Goal: Register for event/course

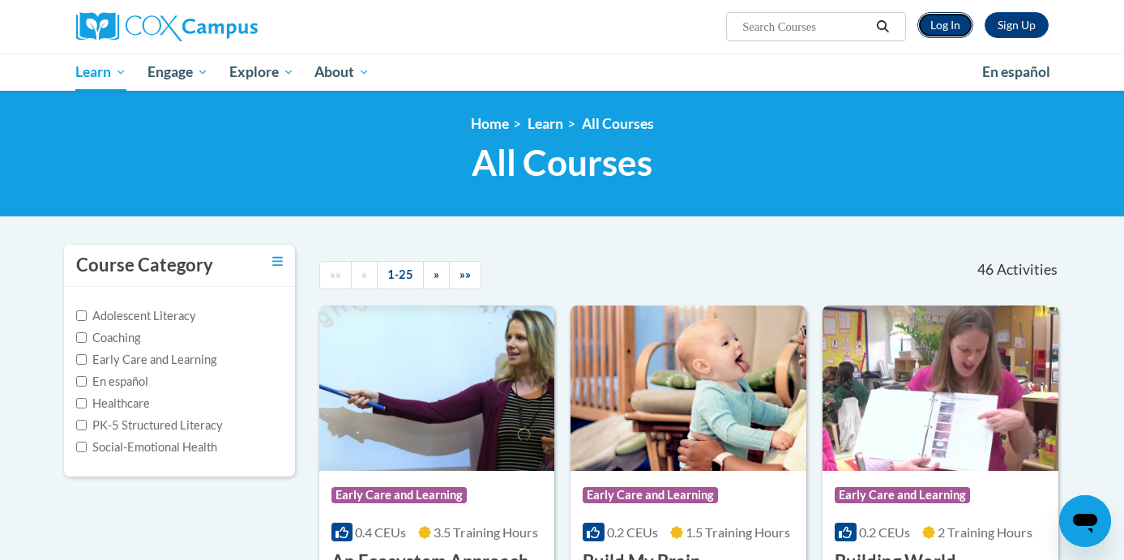
click at [953, 32] on link "Log In" at bounding box center [946, 25] width 56 height 26
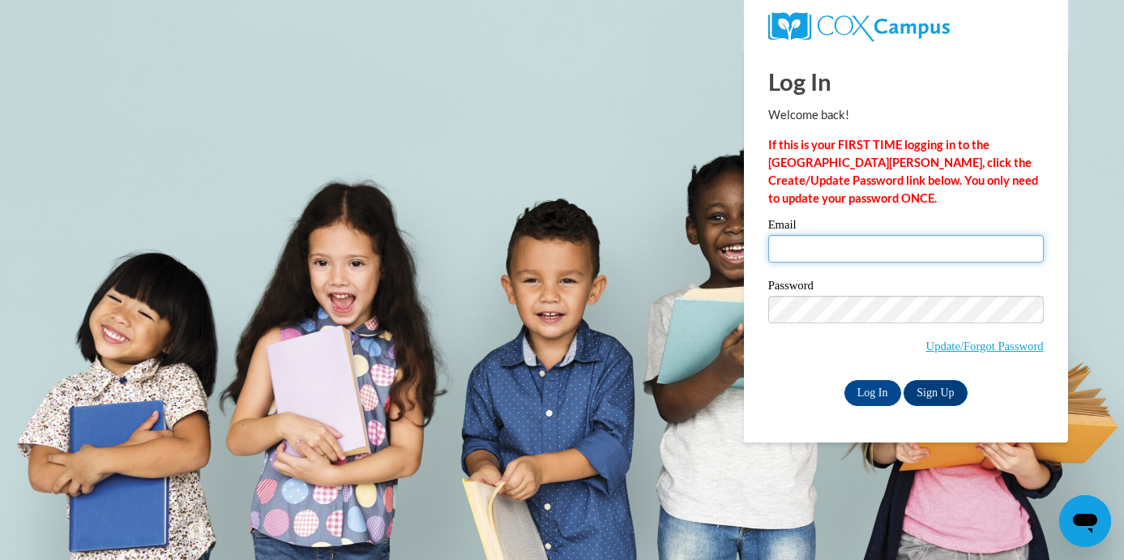
type input "zahra-dbg@outlook.com"
click at [344, 152] on body "Log In Welcome back! If this is your FIRST TIME logging in to the NEW Cox Campu…" at bounding box center [562, 280] width 1124 height 560
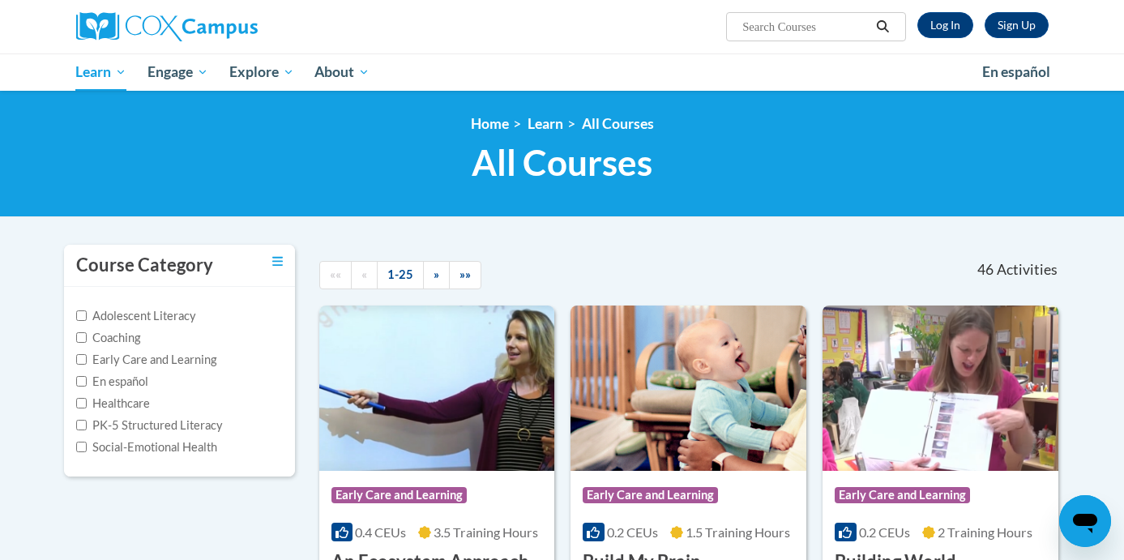
click at [790, 31] on input "Search..." at bounding box center [806, 26] width 130 height 19
paste input "Talk With Me Baby Early Care and Learning"
type input "Talk With Me Baby Early Care and Learning"
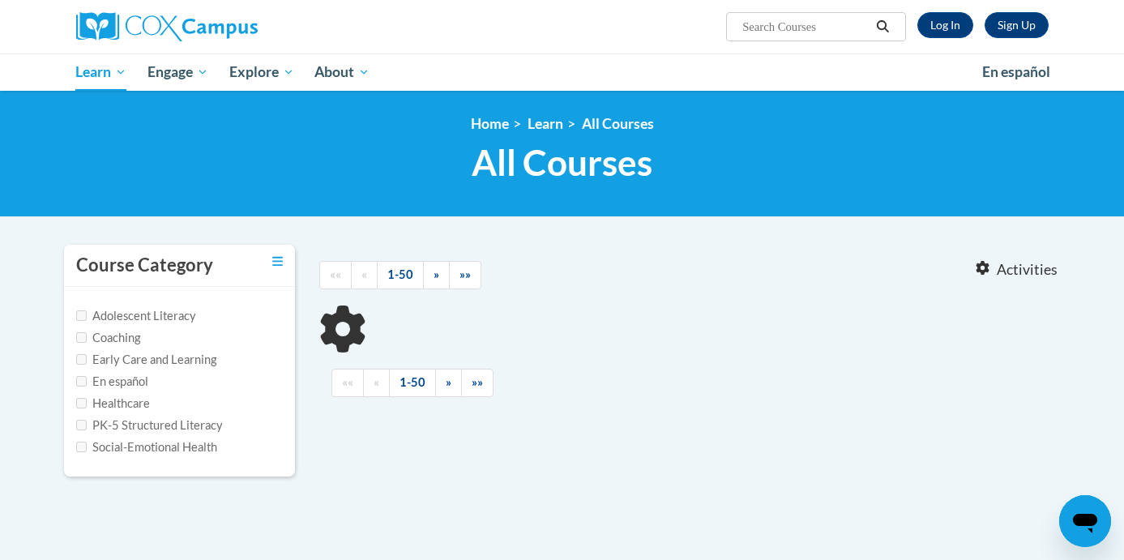
type input "Talk With Me Baby Early Care and Learning"
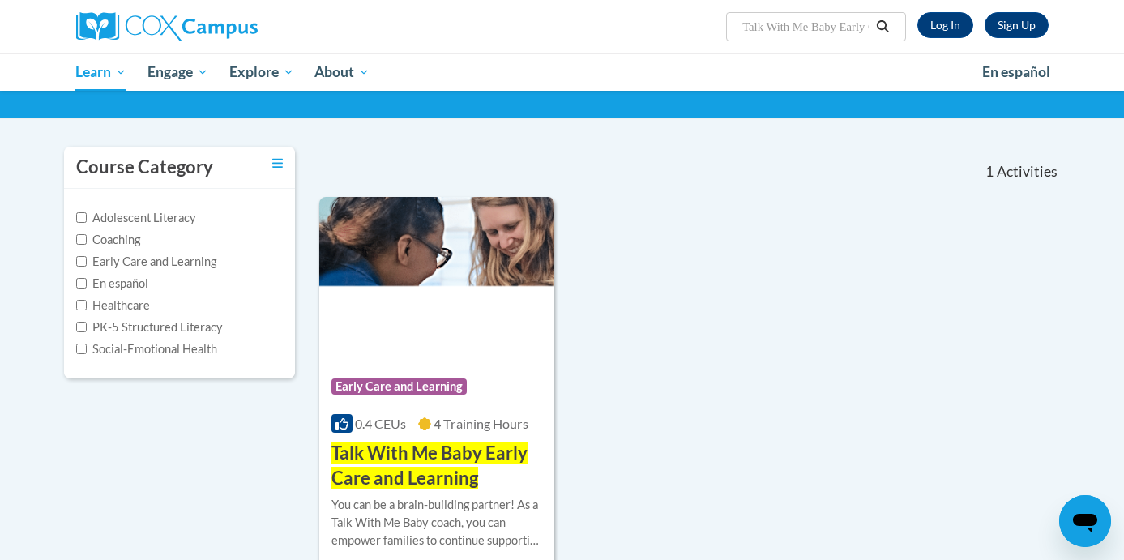
scroll to position [75, 0]
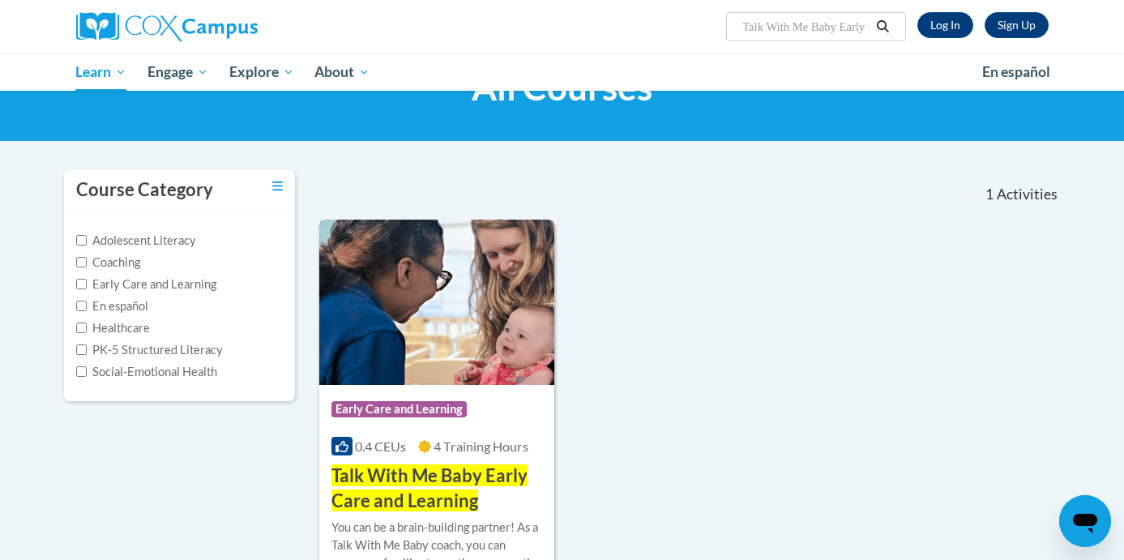
click at [407, 413] on span "Early Care and Learning" at bounding box center [399, 409] width 135 height 16
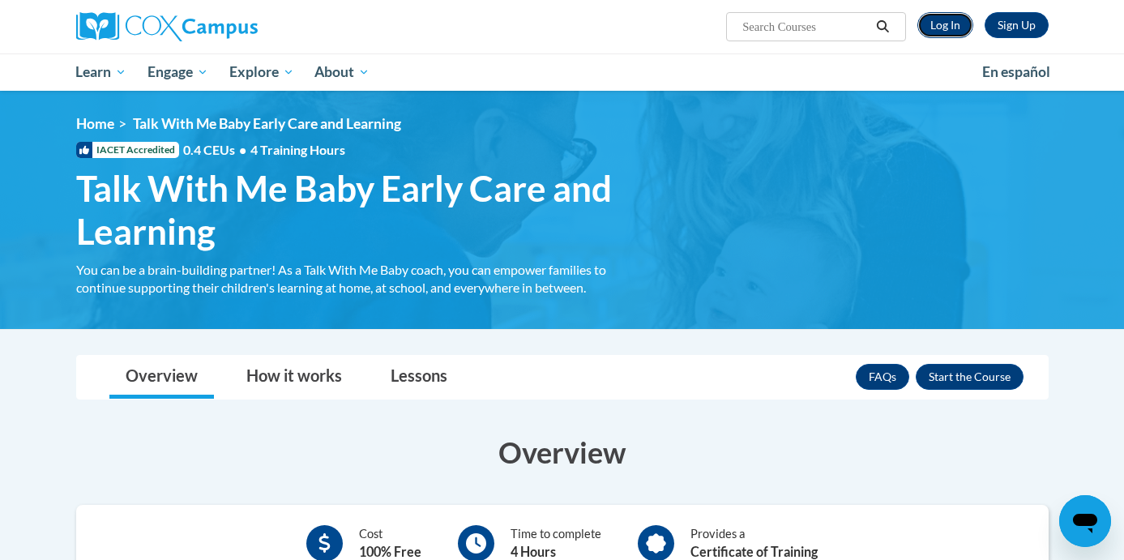
click at [948, 25] on link "Log In" at bounding box center [946, 25] width 56 height 26
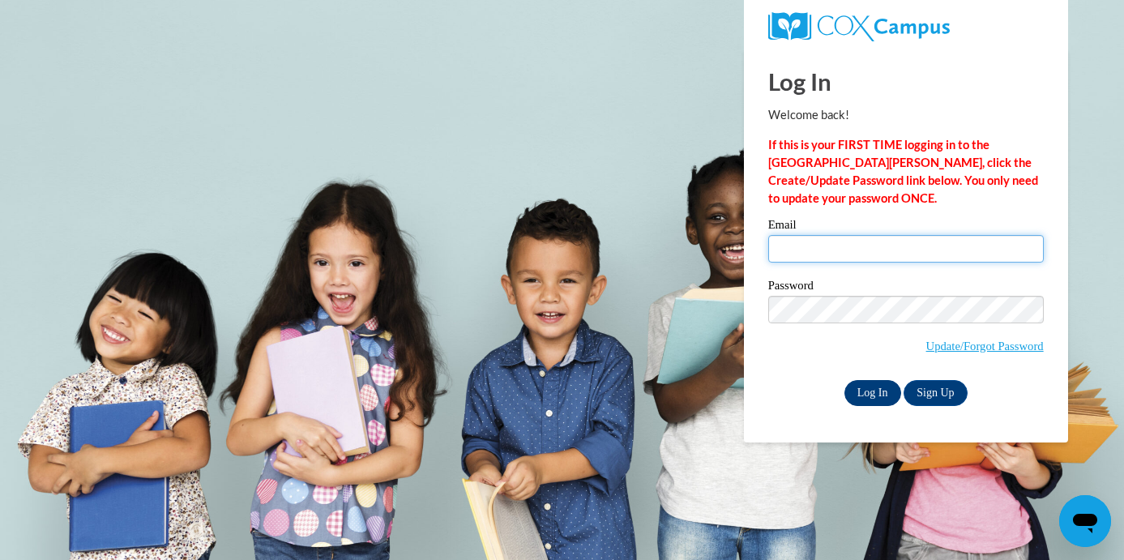
type input "[EMAIL_ADDRESS][DOMAIN_NAME]"
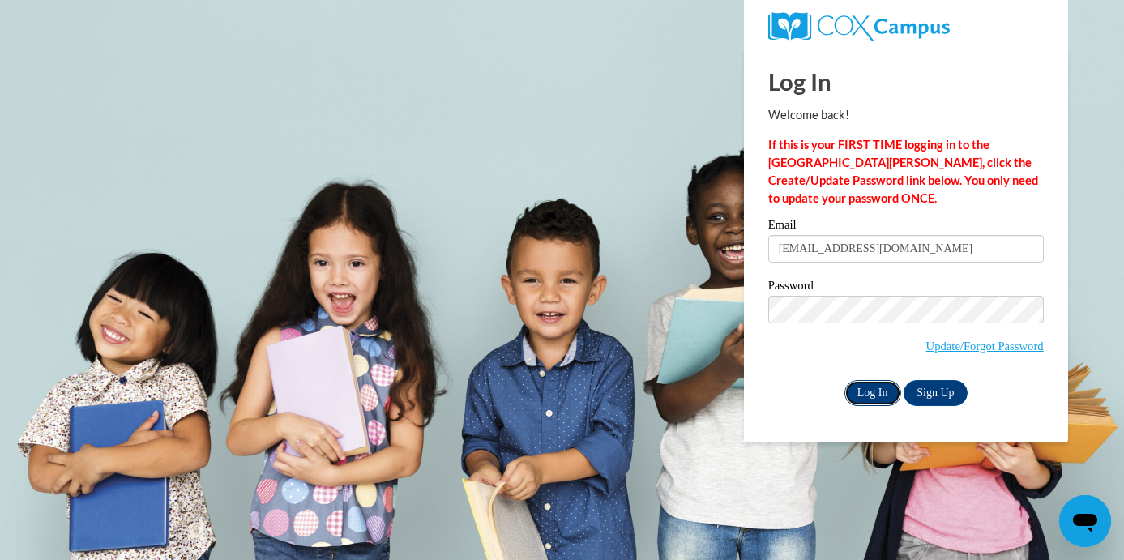
click at [874, 398] on input "Log In" at bounding box center [873, 393] width 57 height 26
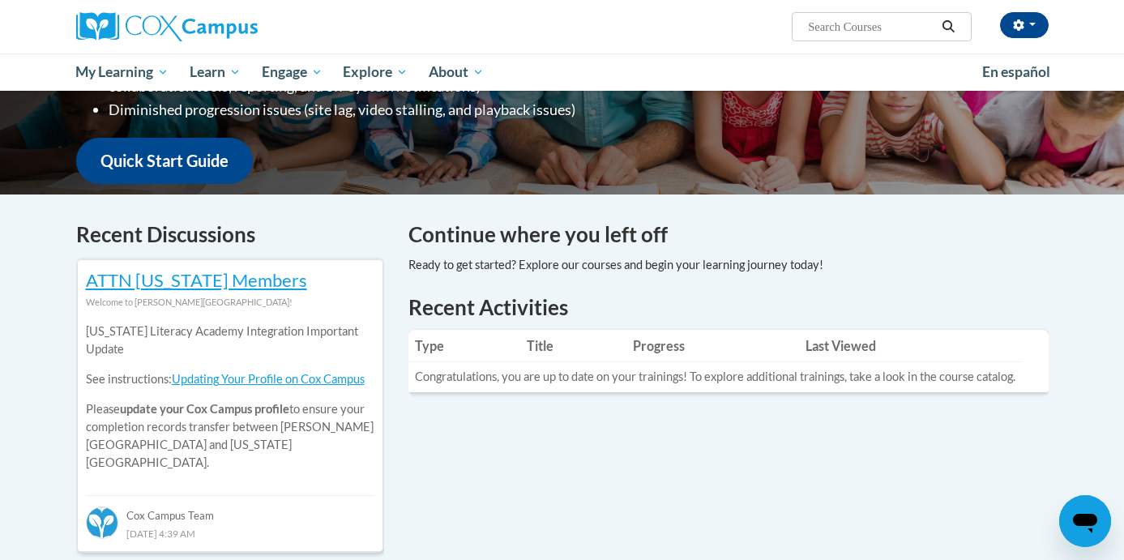
scroll to position [373, 0]
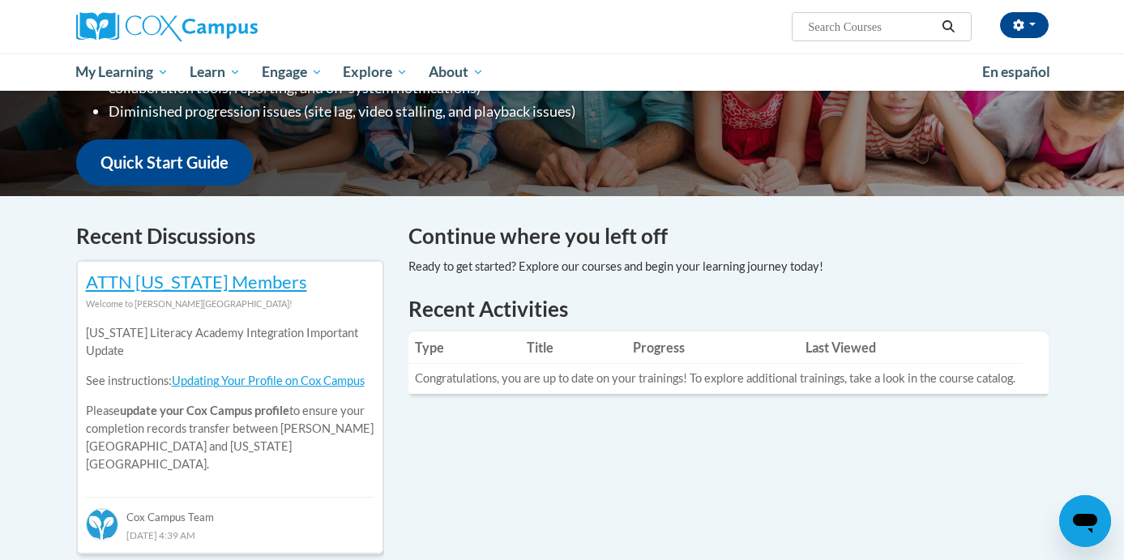
click at [654, 351] on th "Progress" at bounding box center [713, 348] width 173 height 32
click at [847, 352] on th "Last Viewed" at bounding box center [910, 348] width 223 height 32
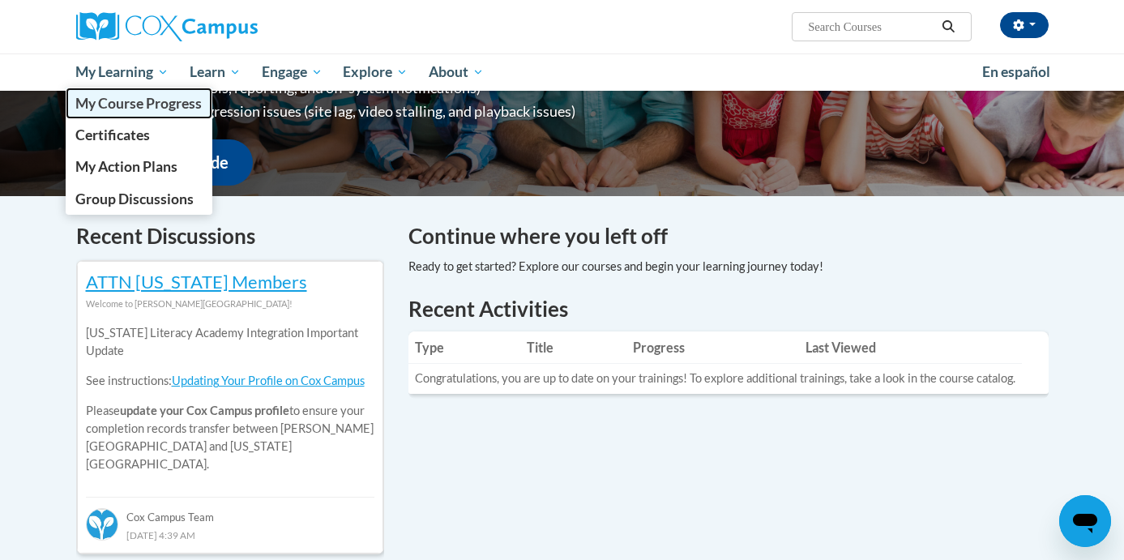
click at [122, 109] on span "My Course Progress" at bounding box center [138, 103] width 126 height 17
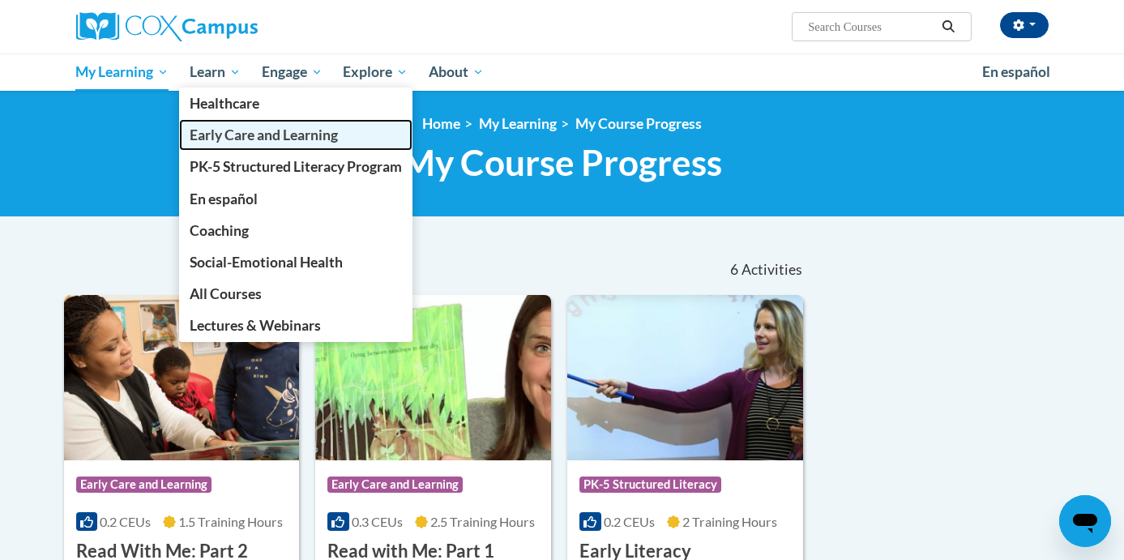
click at [220, 135] on span "Early Care and Learning" at bounding box center [264, 134] width 148 height 17
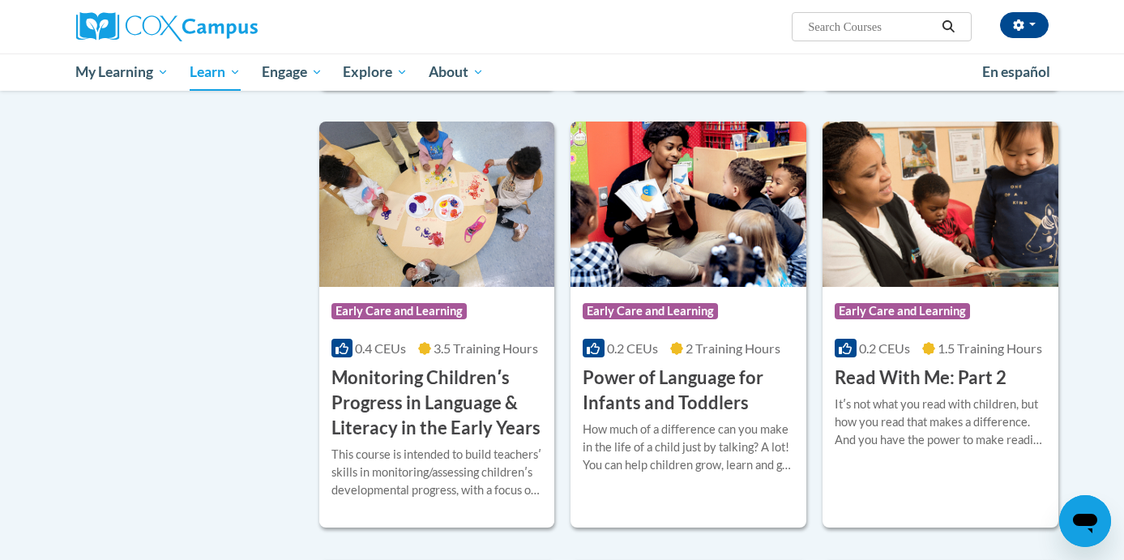
scroll to position [1299, 0]
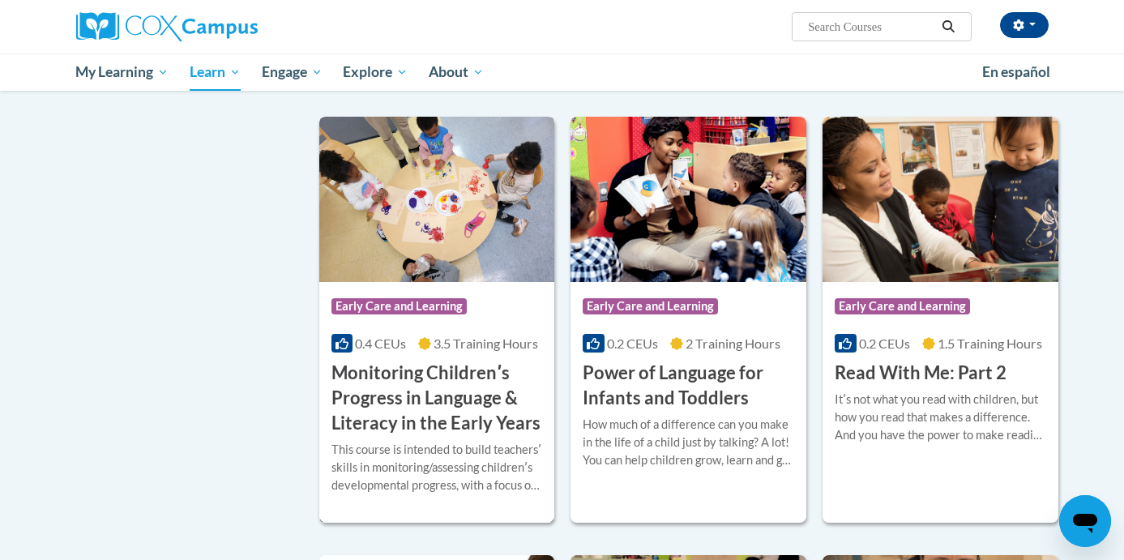
click at [463, 434] on h3 "Monitoring Childrenʹs Progress in Language & Literacy in the Early Years" at bounding box center [438, 398] width 212 height 75
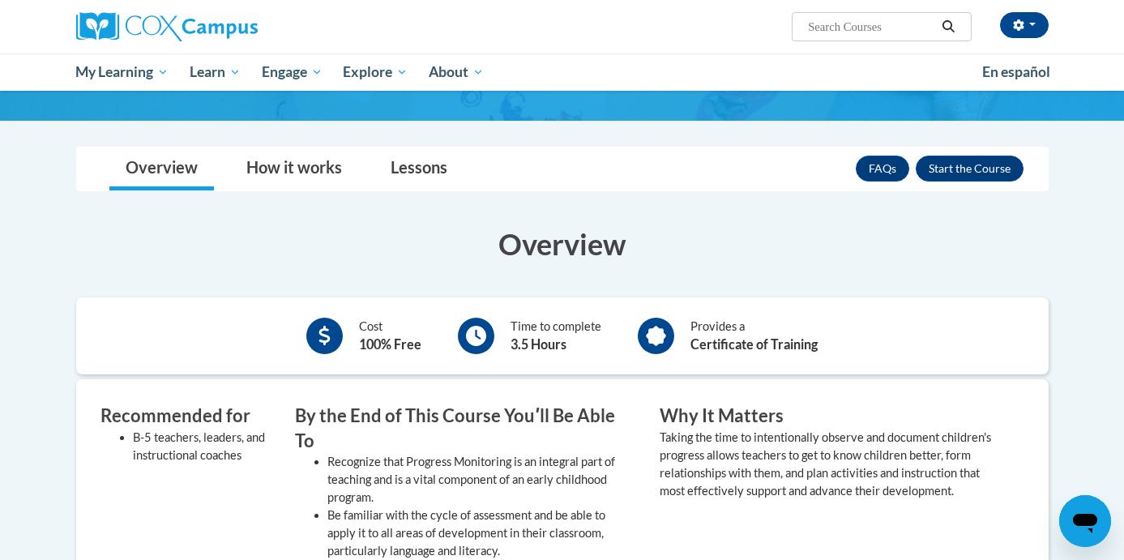
scroll to position [237, 0]
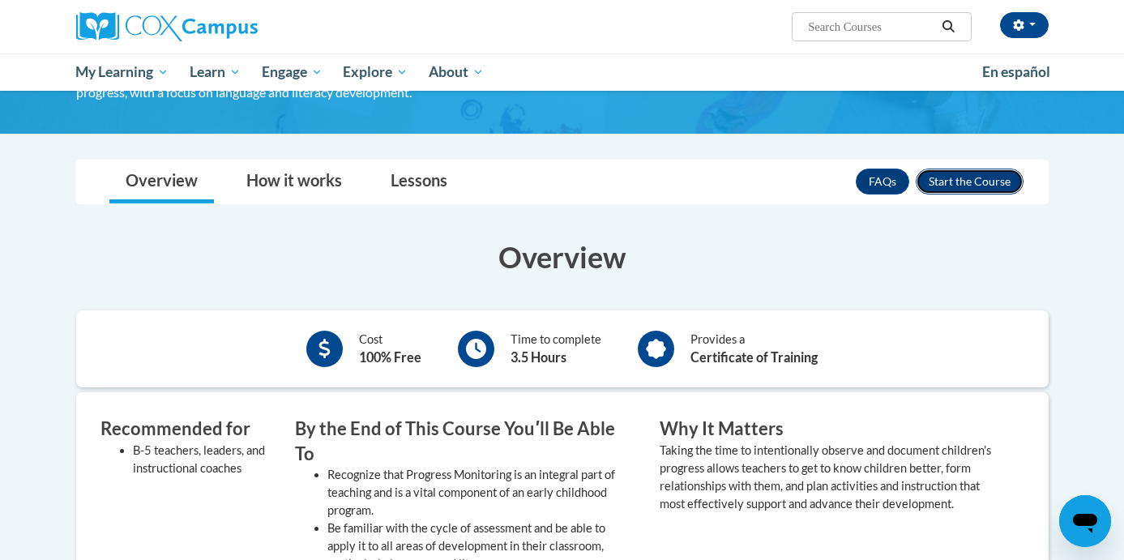
click at [991, 183] on button "Enroll" at bounding box center [970, 182] width 108 height 26
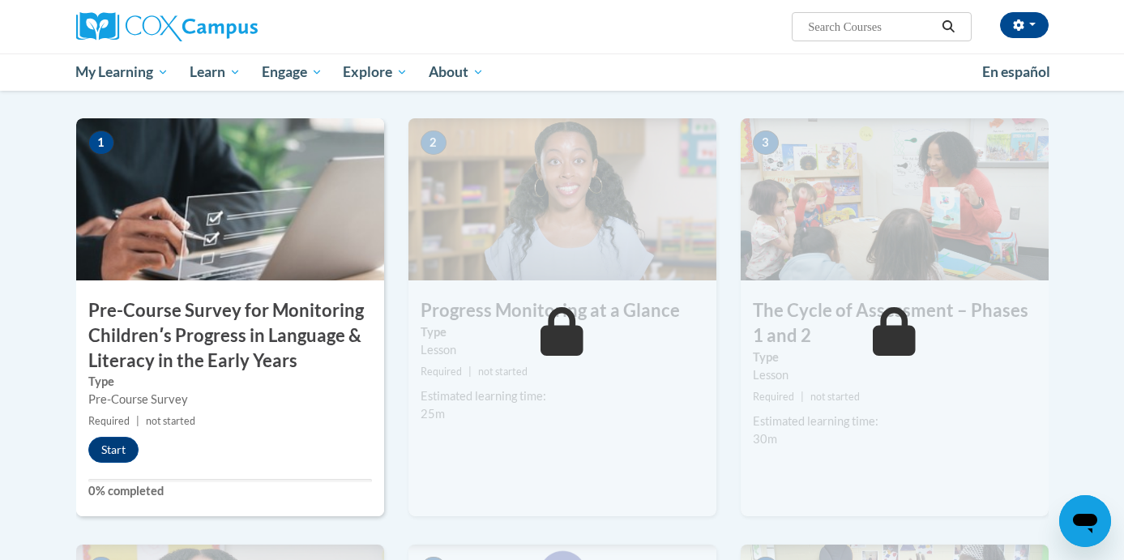
scroll to position [396, 0]
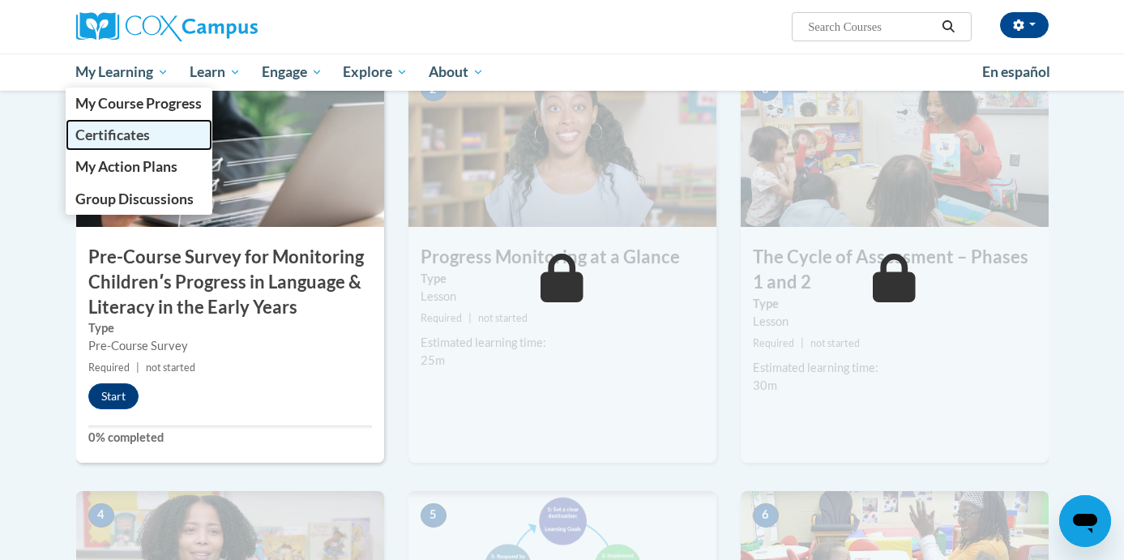
click at [151, 136] on link "Certificates" at bounding box center [140, 135] width 148 height 32
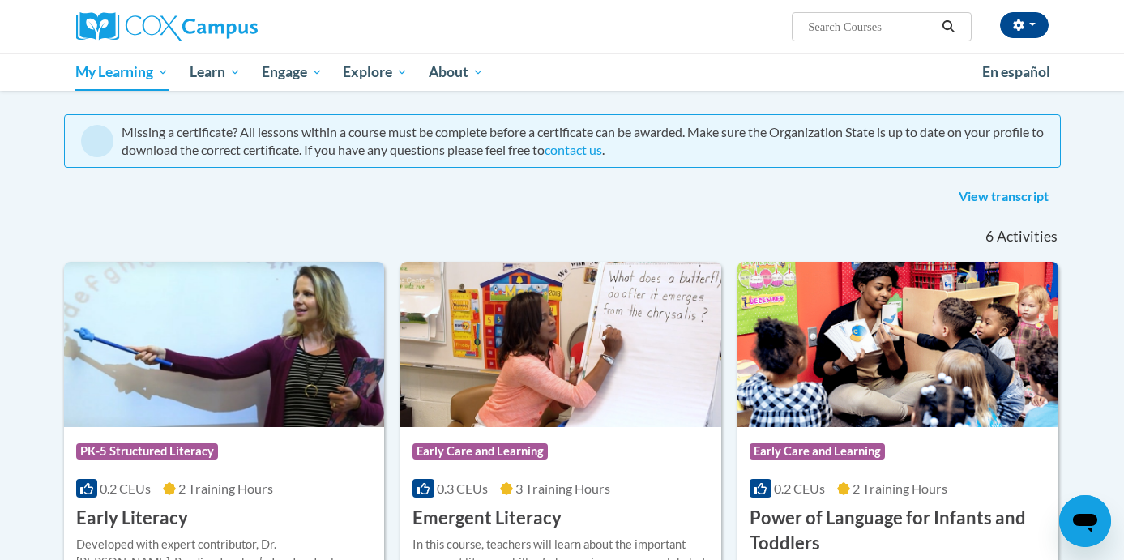
scroll to position [41, 0]
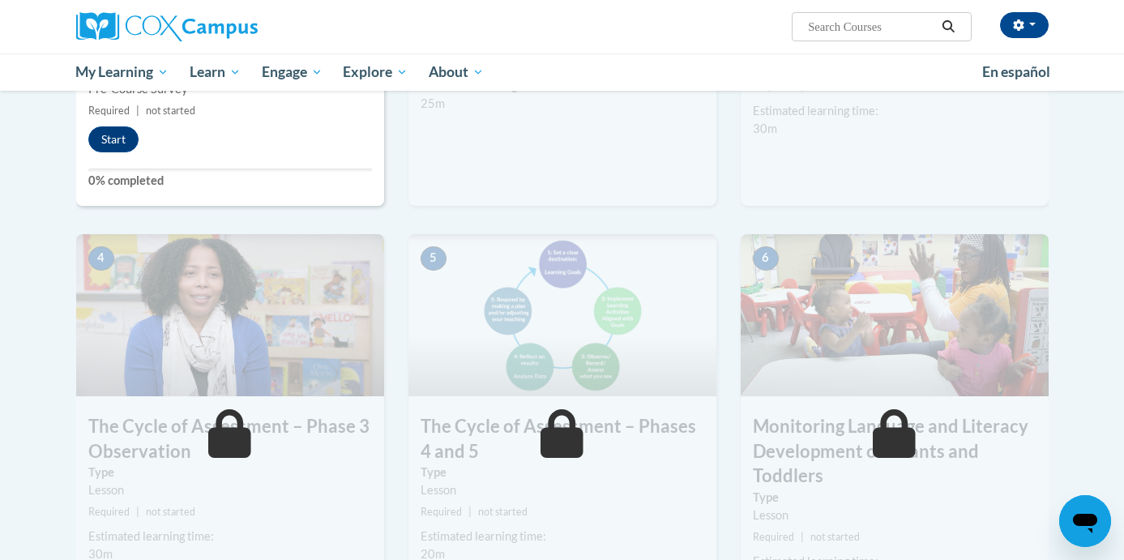
scroll to position [567, 0]
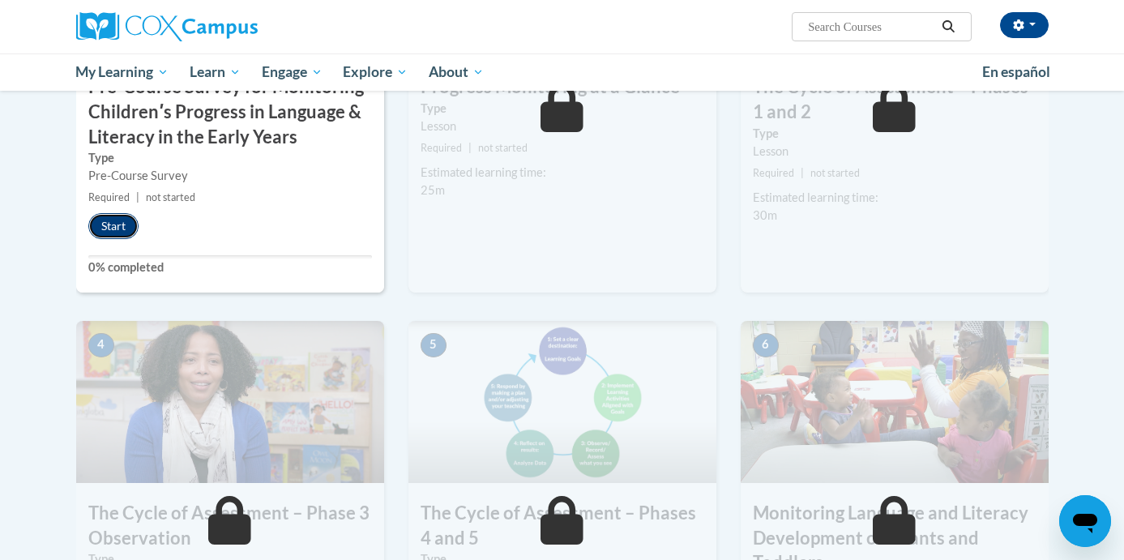
click at [122, 231] on button "Start" at bounding box center [113, 226] width 50 height 26
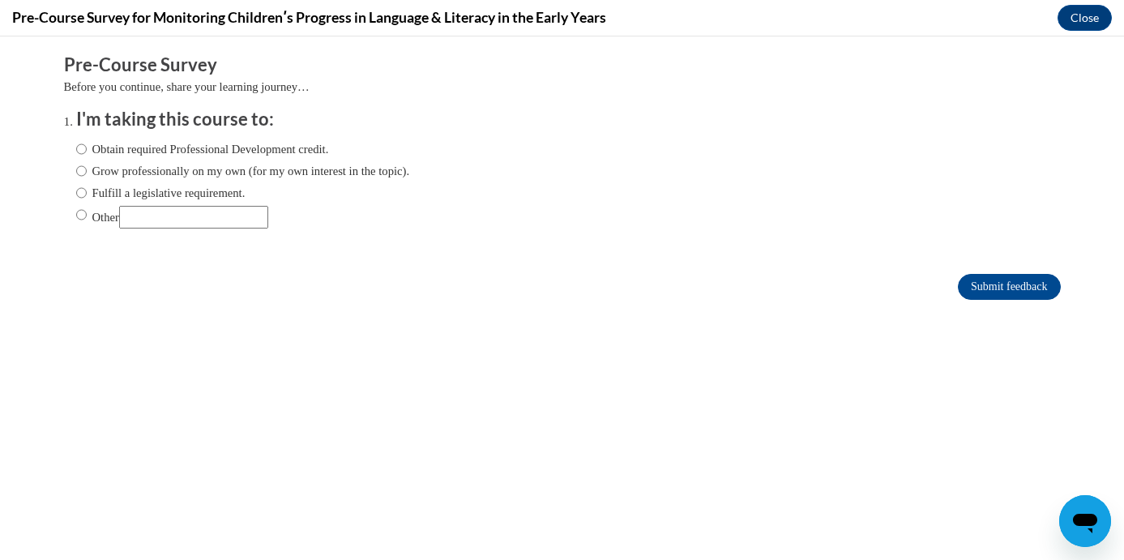
scroll to position [0, 0]
click at [82, 175] on input "Grow professionally on my own (for my own interest in the topic)." at bounding box center [81, 171] width 11 height 18
radio input "true"
click at [78, 200] on input "Fulfill a legislative requirement." at bounding box center [81, 193] width 11 height 18
radio input "true"
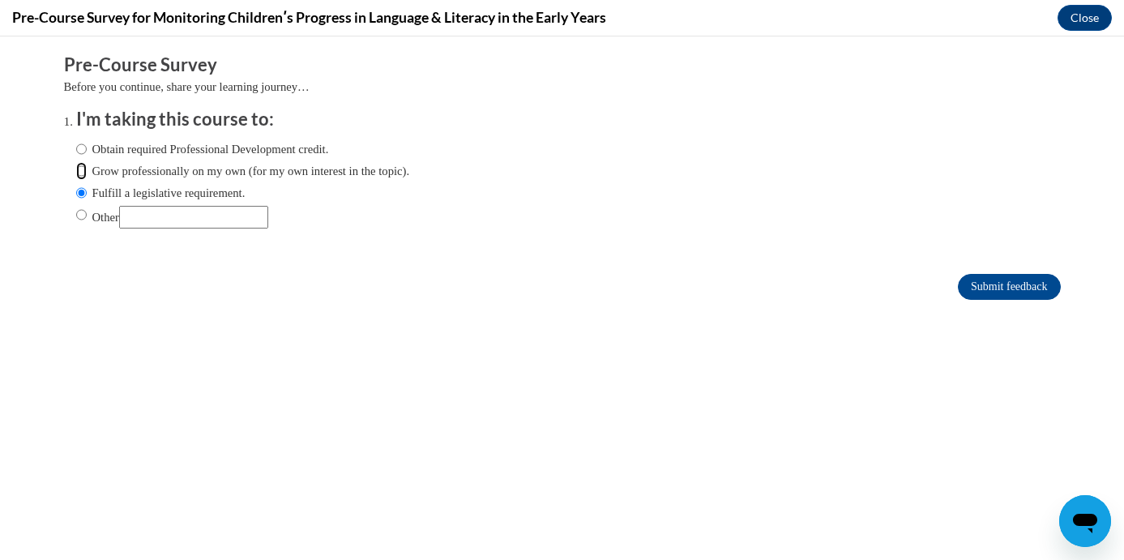
click at [79, 177] on input "Grow professionally on my own (for my own interest in the topic)." at bounding box center [81, 171] width 11 height 18
radio input "true"
click at [990, 285] on input "Submit feedback" at bounding box center [1009, 287] width 102 height 26
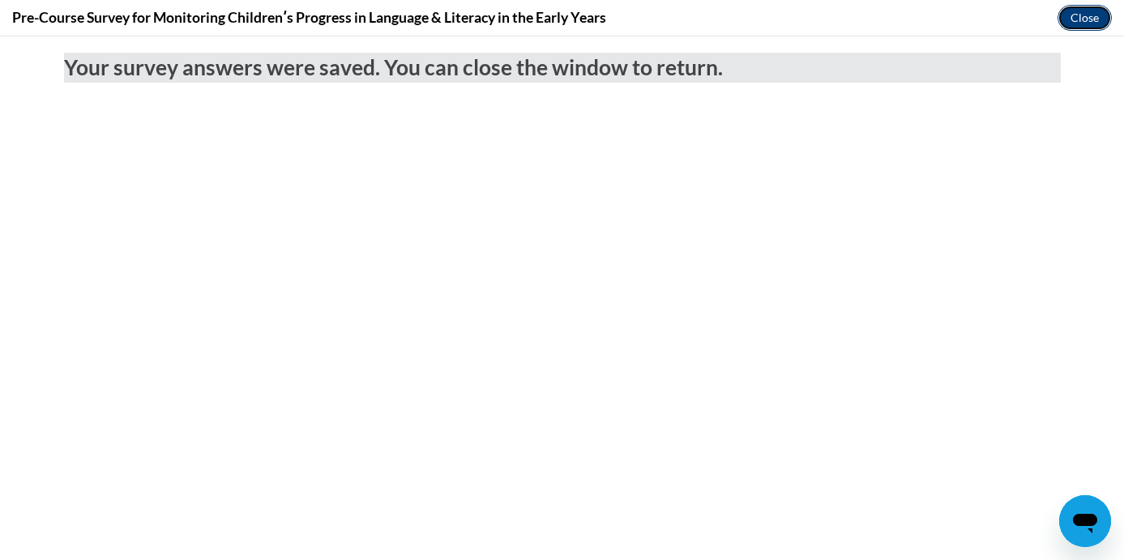
click at [1085, 23] on button "Close" at bounding box center [1085, 18] width 54 height 26
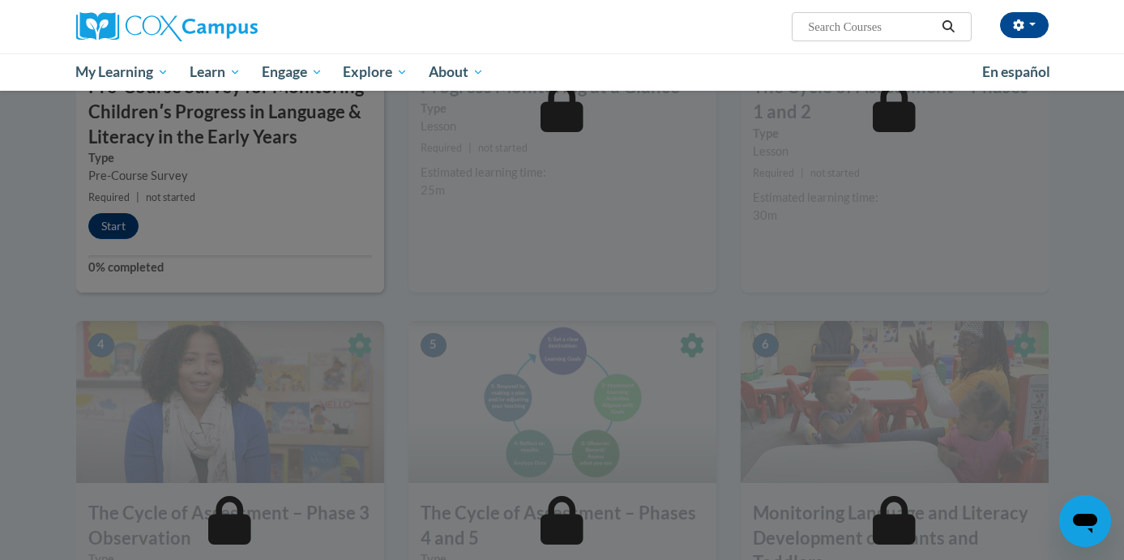
click at [129, 231] on div at bounding box center [562, 280] width 1124 height 560
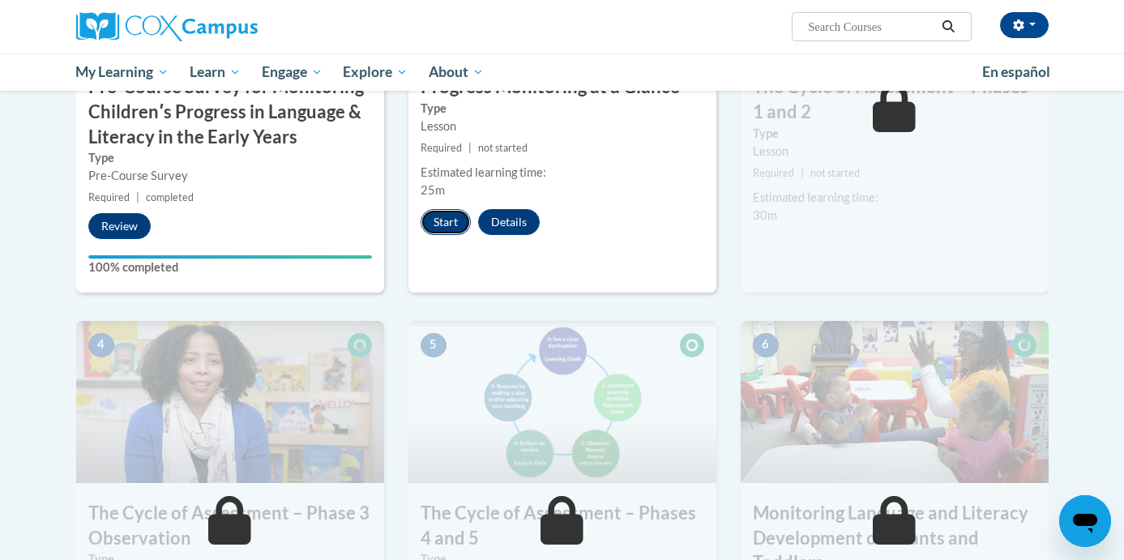
click at [454, 221] on button "Start" at bounding box center [446, 222] width 50 height 26
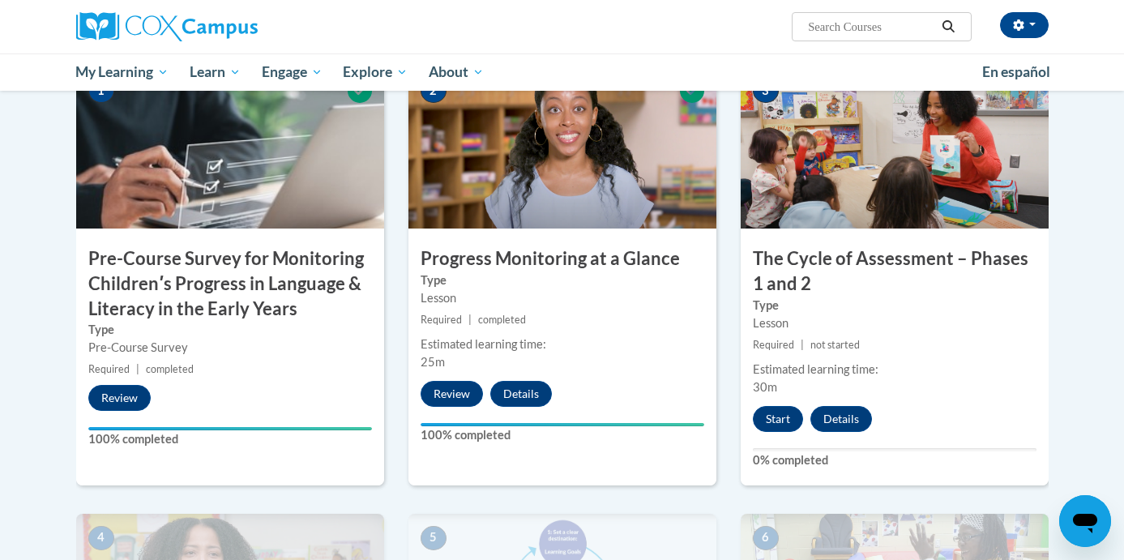
scroll to position [396, 0]
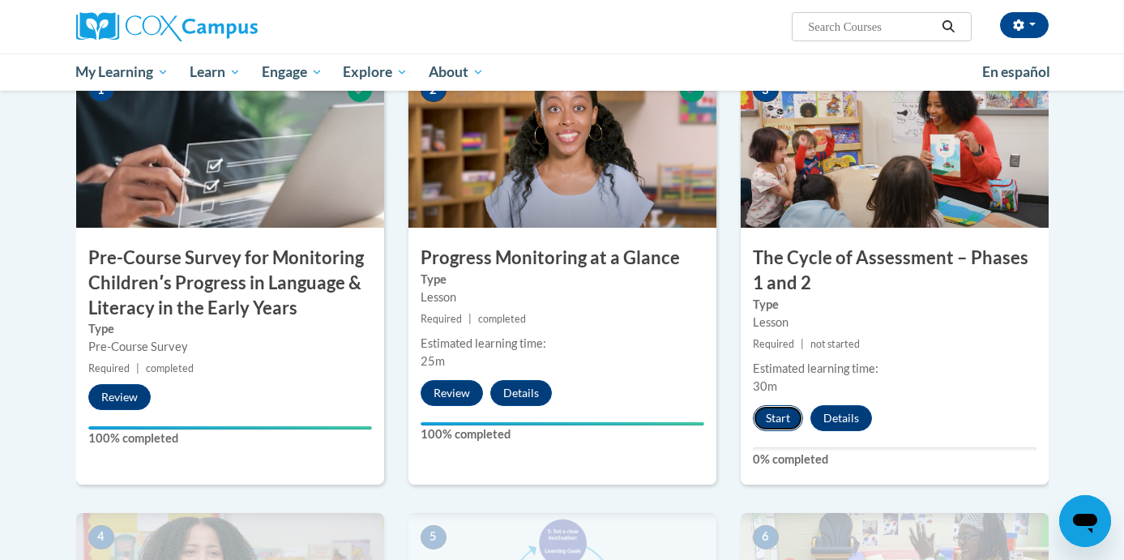
click at [783, 419] on button "Start" at bounding box center [778, 418] width 50 height 26
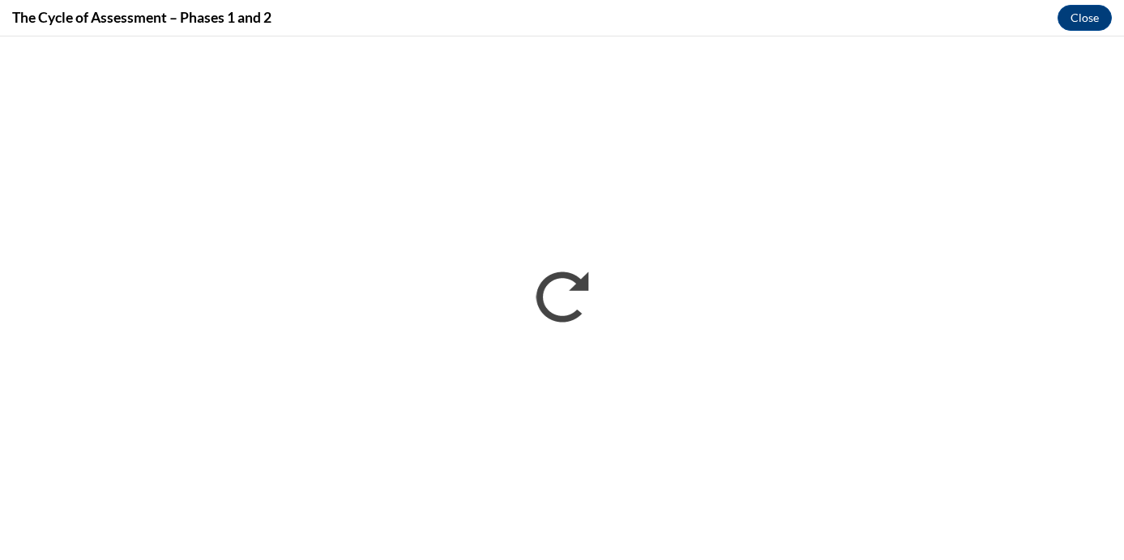
scroll to position [0, 0]
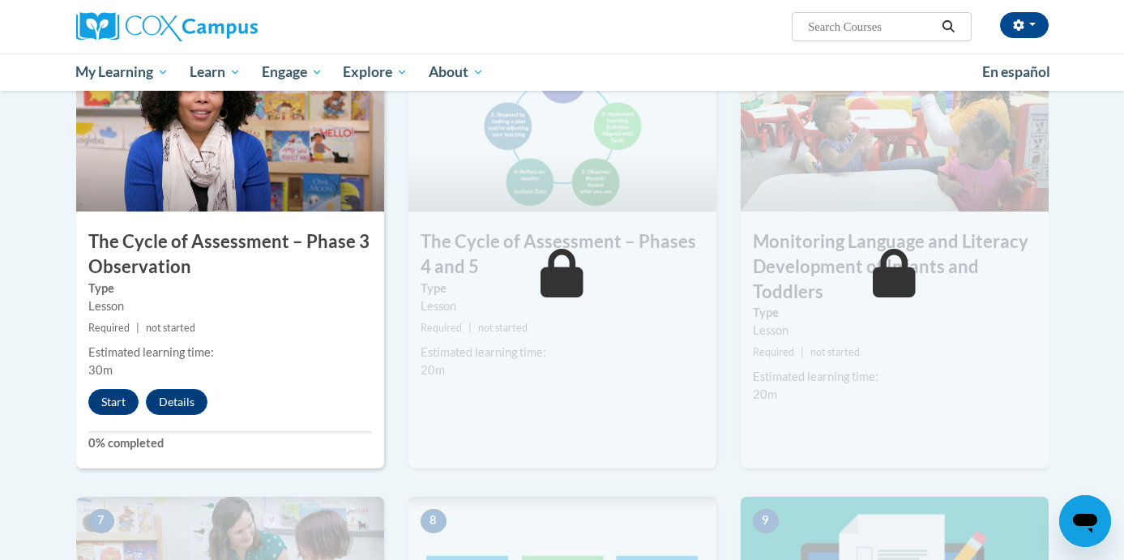
scroll to position [884, 0]
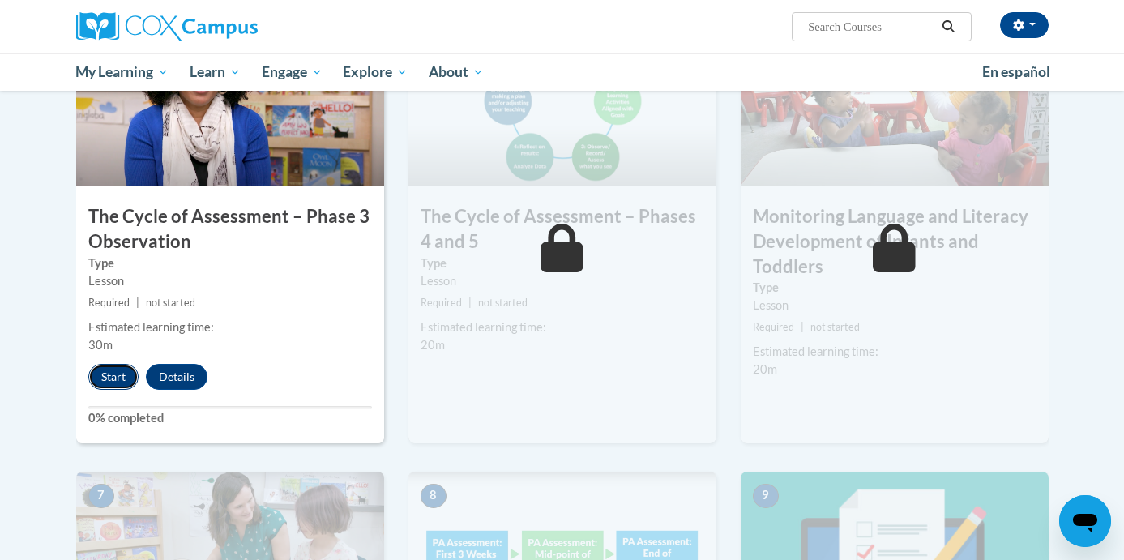
click at [122, 375] on button "Start" at bounding box center [113, 377] width 50 height 26
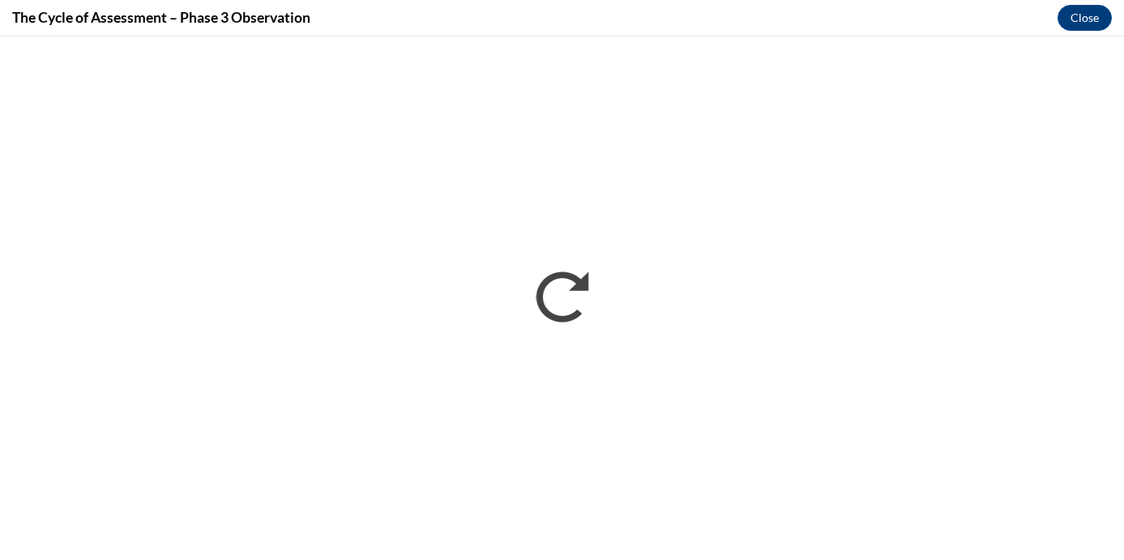
scroll to position [0, 0]
